Goal: Task Accomplishment & Management: Manage account settings

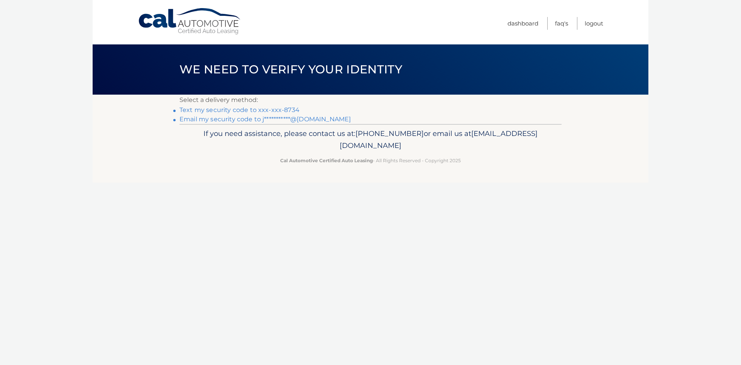
click at [266, 108] on link "Text my security code to xxx-xxx-8734" at bounding box center [239, 109] width 120 height 7
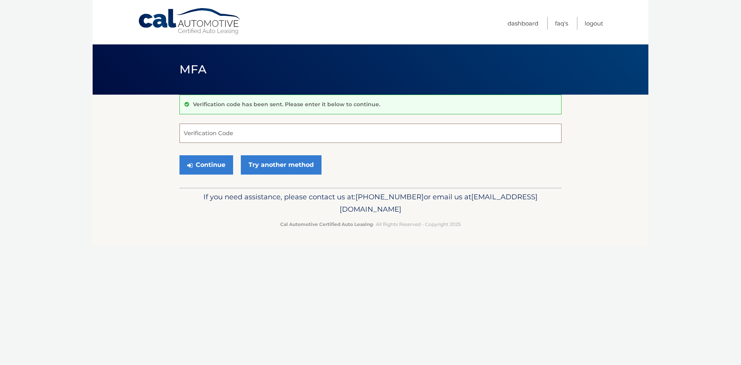
click at [276, 129] on input "Verification Code" at bounding box center [370, 133] width 382 height 19
type input "139072"
click at [203, 168] on button "Continue" at bounding box center [206, 164] width 54 height 19
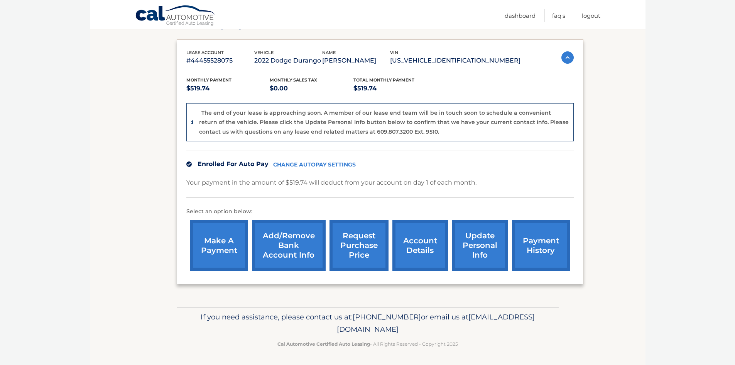
scroll to position [122, 0]
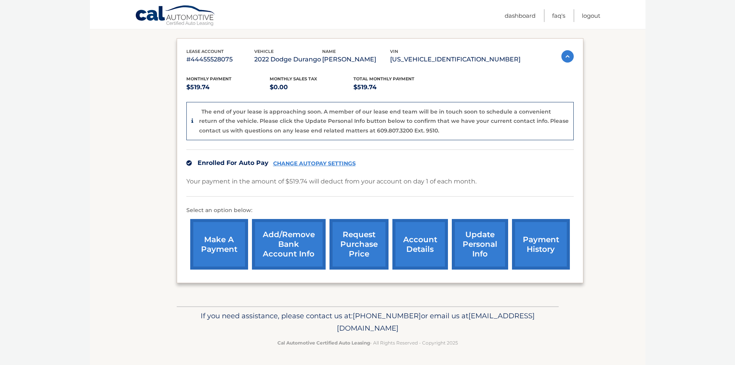
click at [316, 163] on link "CHANGE AUTOPAY SETTINGS" at bounding box center [314, 163] width 83 height 7
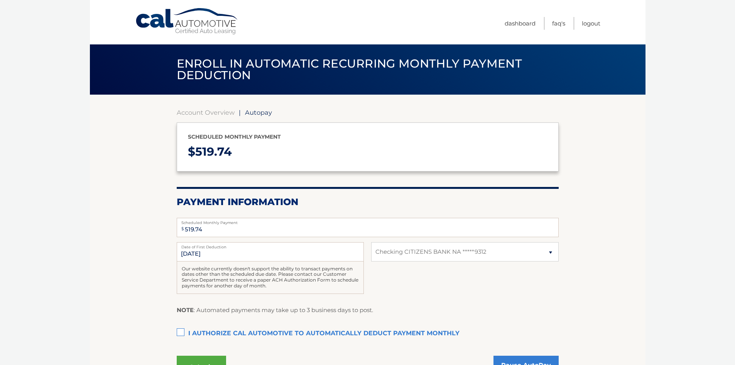
select select "M2VmNzZlNmUtY2ZhYi00MmNkLThjNTgtZDdlNmJjNDFjY2Iy"
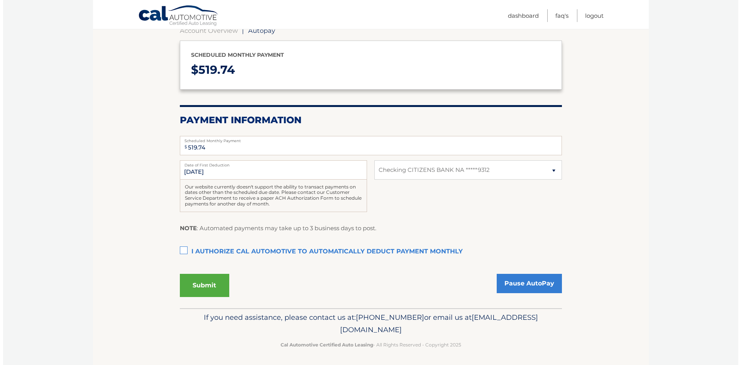
scroll to position [83, 0]
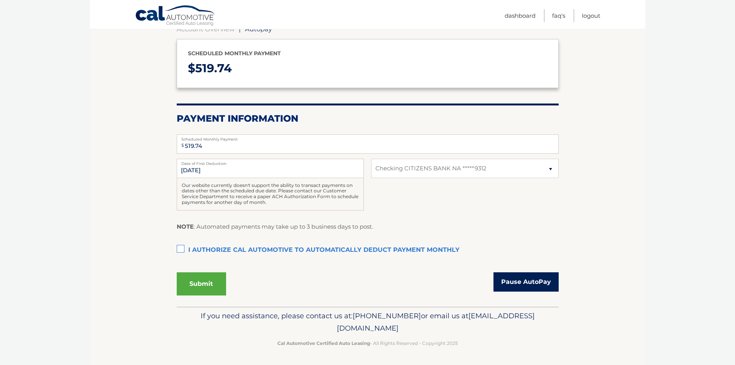
click at [513, 283] on link "Pause AutoPay" at bounding box center [526, 281] width 65 height 19
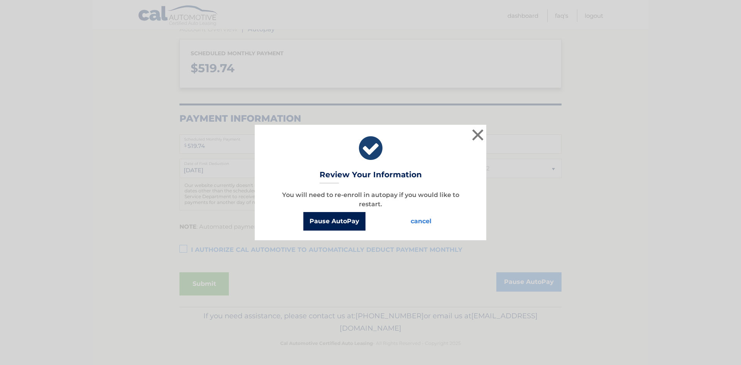
click at [340, 221] on button "Pause AutoPay" at bounding box center [334, 221] width 62 height 19
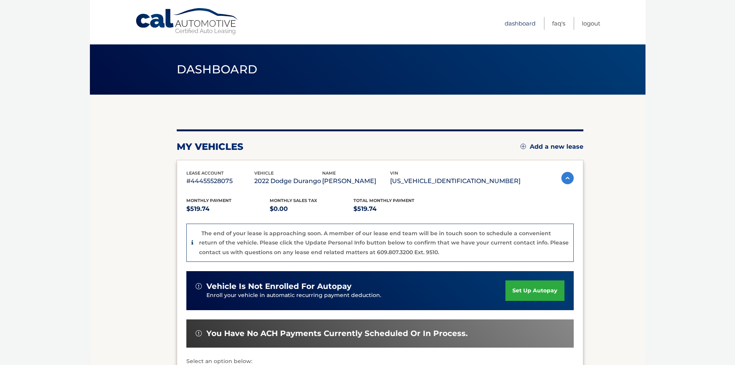
click at [515, 25] on link "Dashboard" at bounding box center [520, 23] width 31 height 13
click at [515, 23] on link "Dashboard" at bounding box center [520, 23] width 31 height 13
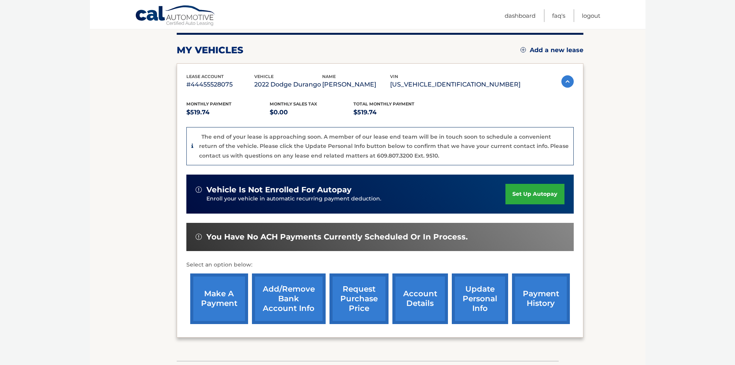
scroll to position [74, 0]
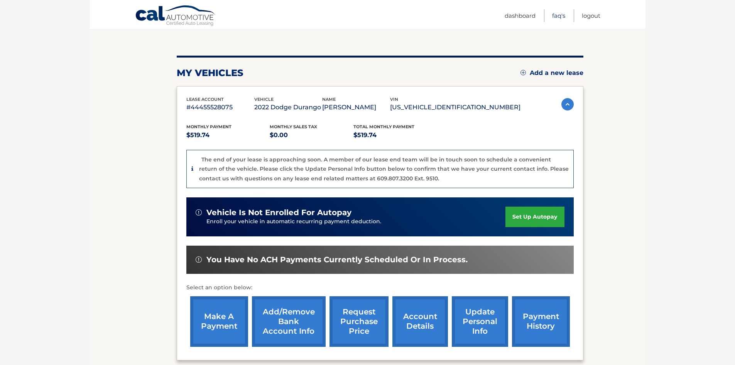
click at [559, 21] on link "FAQ's" at bounding box center [558, 15] width 13 height 13
